Goal: Information Seeking & Learning: Compare options

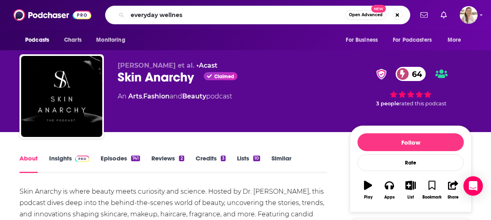
type input "everyday wellness"
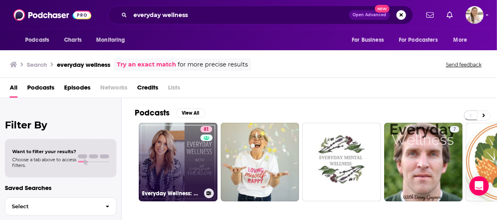
click at [152, 169] on link "81 Everyday Wellness: Midlife Hormones, Health, and Science for Women 35+" at bounding box center [178, 162] width 79 height 79
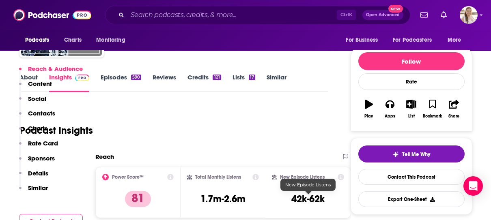
scroll to position [162, 0]
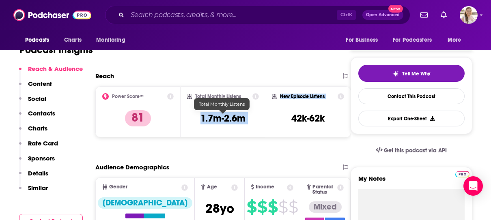
drag, startPoint x: 196, startPoint y: 121, endPoint x: 275, endPoint y: 122, distance: 79.1
click at [275, 122] on div "Power Score™ 81 Total Monthly Listens 1.7m-2.6m New Episode Listens 42k-62k" at bounding box center [222, 111] width 255 height 51
copy div "1.7m-2.6m New Episode Listens"
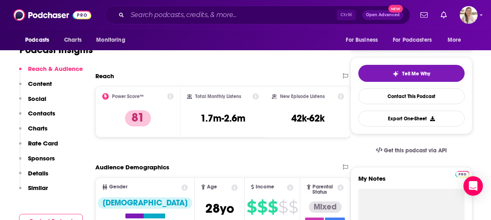
drag, startPoint x: 254, startPoint y: 89, endPoint x: 217, endPoint y: 125, distance: 51.9
click at [251, 94] on div "Total Monthly Listens 1.7m-2.6m" at bounding box center [222, 111] width 85 height 51
click at [221, 118] on h3 "1.7m-2.6m" at bounding box center [222, 118] width 45 height 12
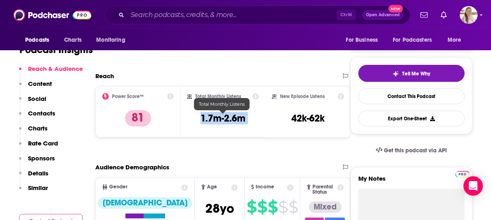
click at [221, 118] on h3 "1.7m-2.6m" at bounding box center [222, 118] width 45 height 12
copy div "1.7m-2.6m"
drag, startPoint x: 4, startPoint y: 123, endPoint x: 136, endPoint y: 63, distance: 145.2
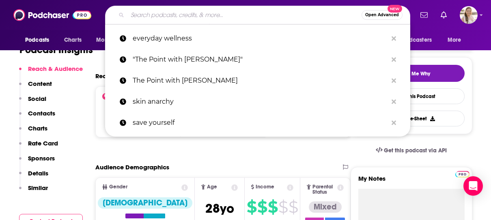
click at [207, 17] on input "Search podcasts, credits, & more..." at bounding box center [244, 15] width 234 height 13
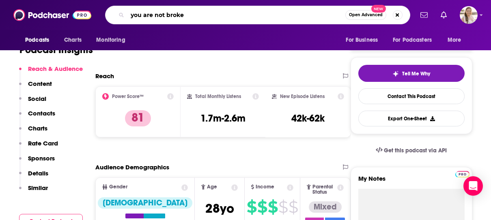
type input "you are not broken"
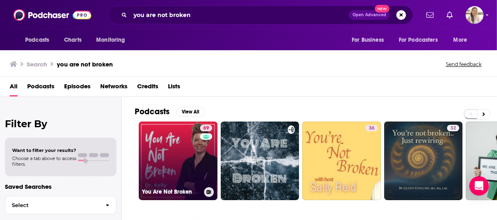
click at [177, 154] on link "69 You Are Not Broken" at bounding box center [178, 161] width 79 height 79
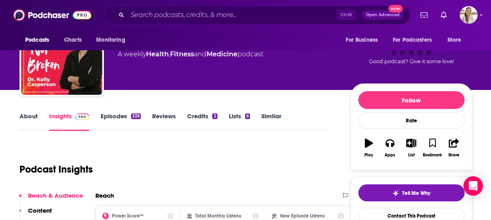
scroll to position [122, 0]
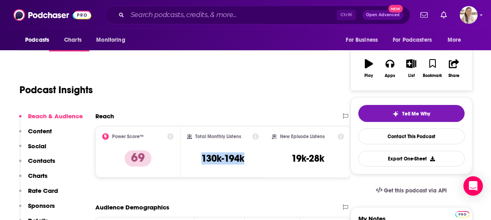
drag, startPoint x: 207, startPoint y: 165, endPoint x: 253, endPoint y: 160, distance: 46.8
click at [253, 160] on div "Total Monthly Listens 130k-194k" at bounding box center [223, 151] width 72 height 37
copy h3 "130k-194k"
drag, startPoint x: 9, startPoint y: 126, endPoint x: 30, endPoint y: 139, distance: 24.8
